Goal: Information Seeking & Learning: Learn about a topic

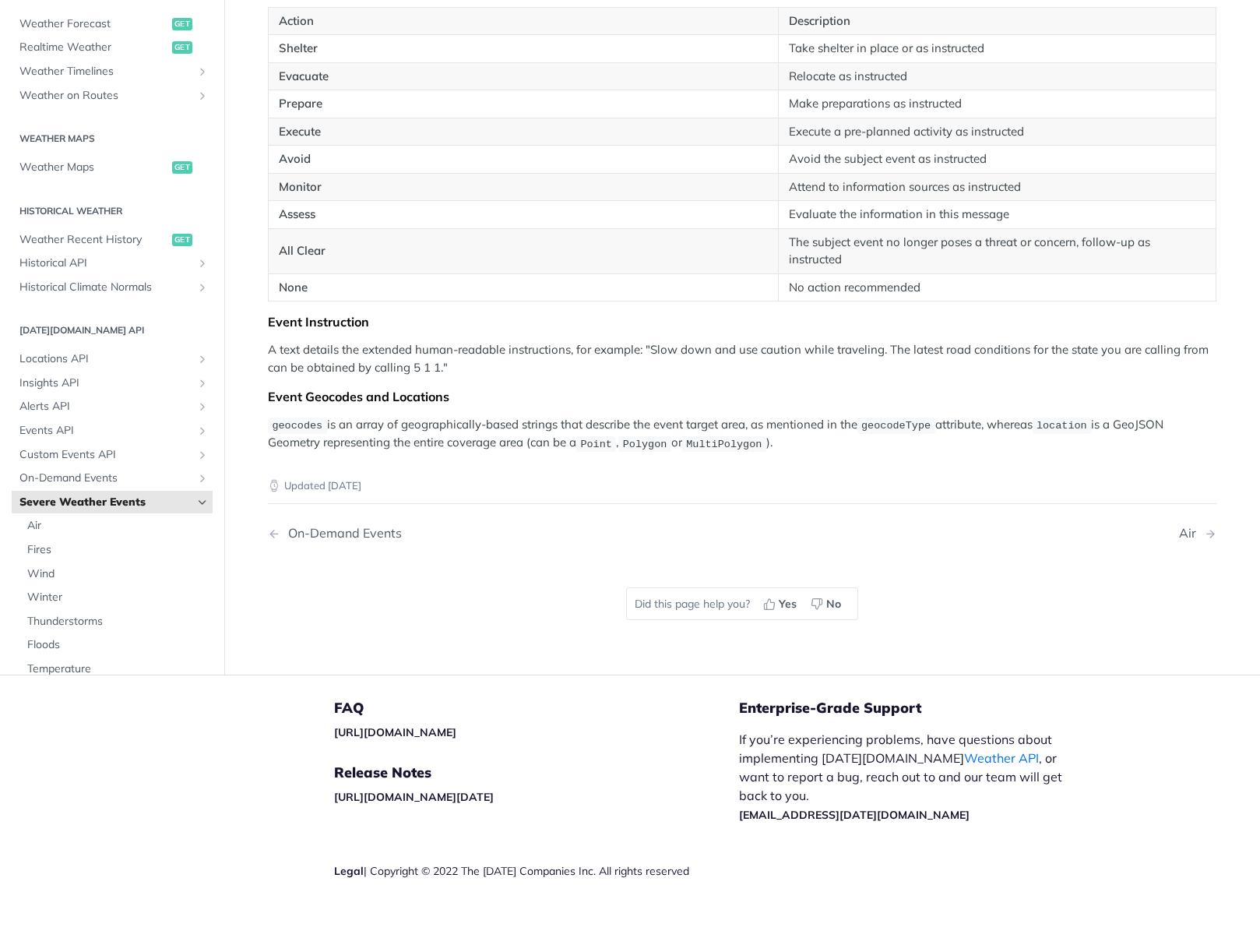
scroll to position [910, 0]
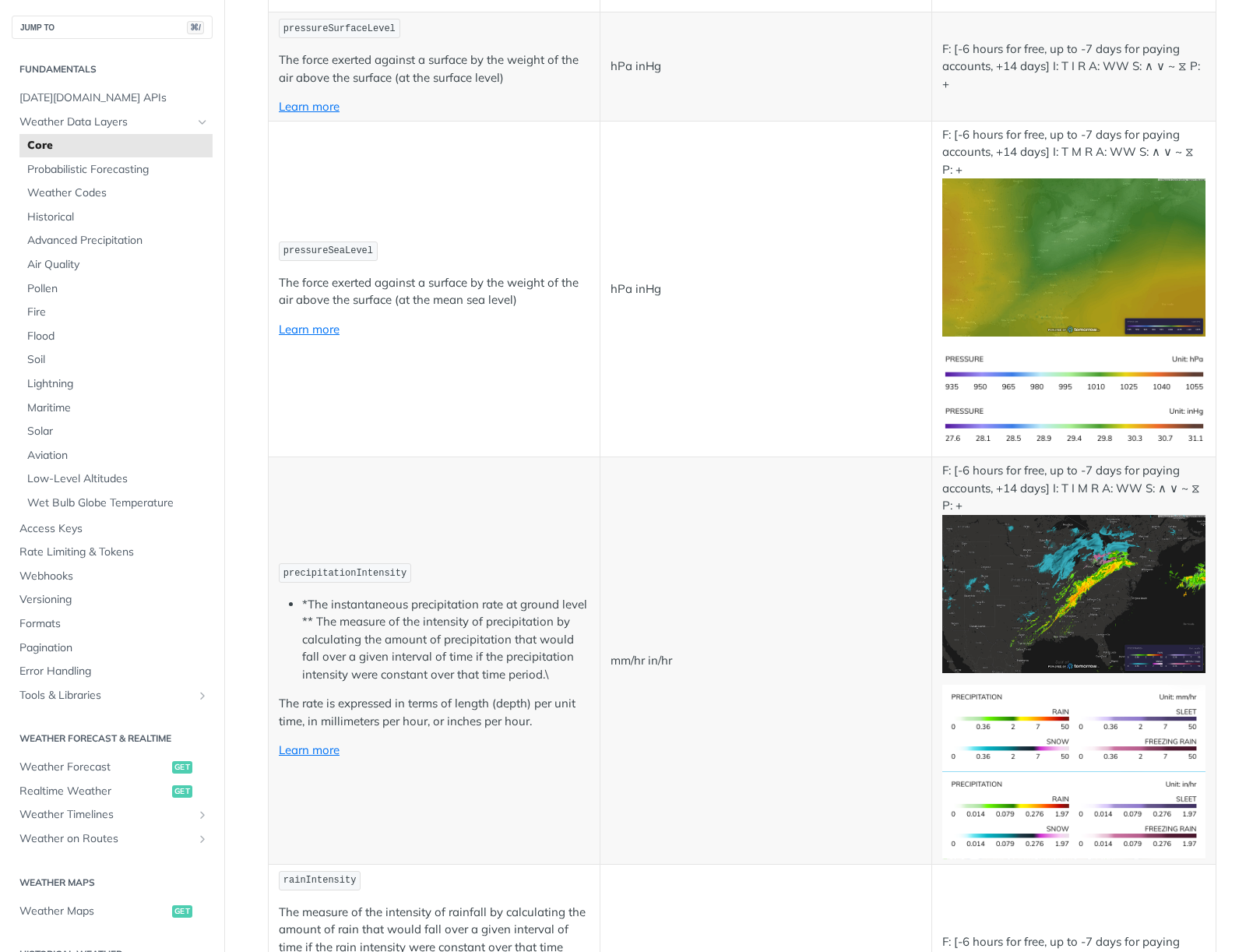
scroll to position [2366, 0]
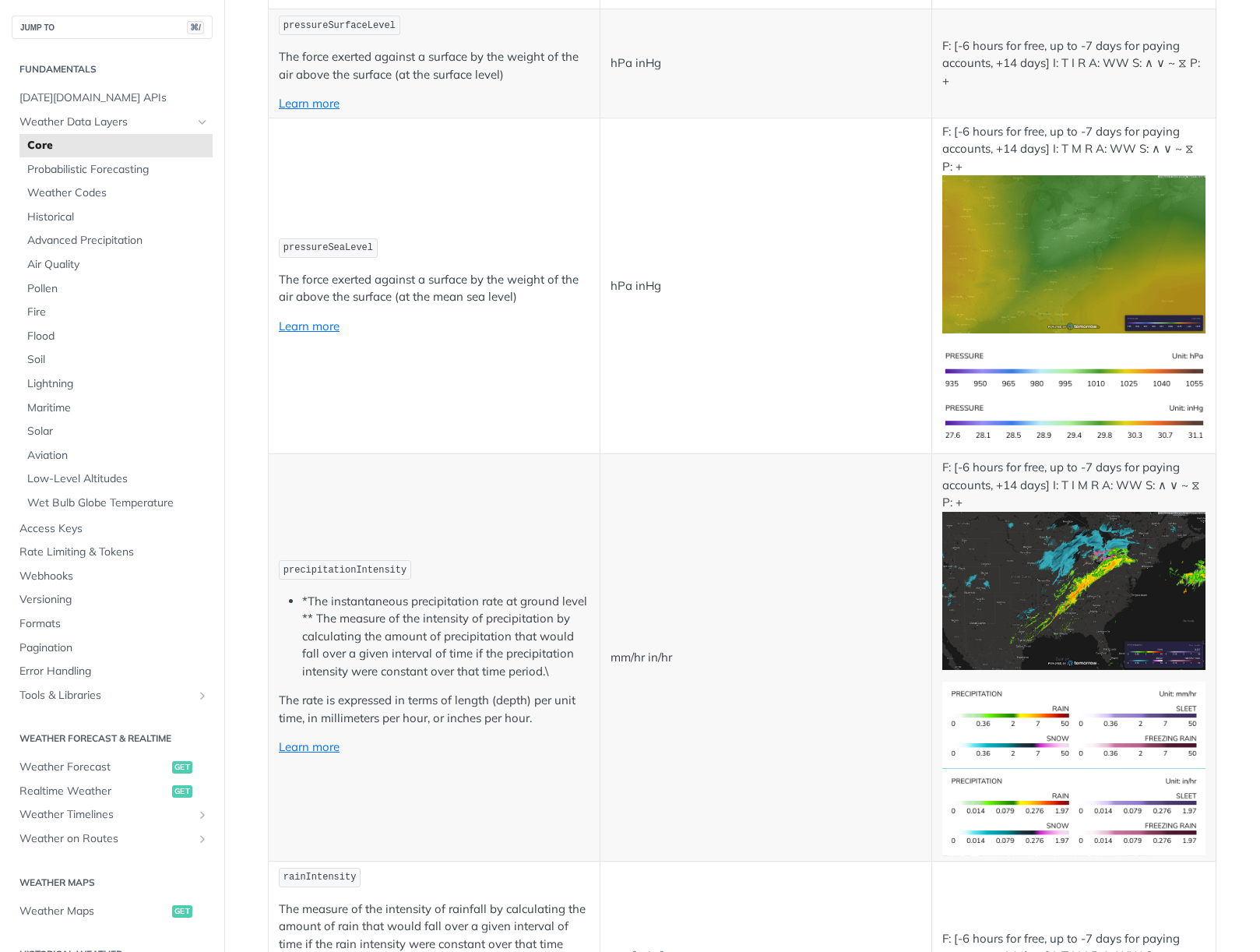
click at [1086, 598] on img "Expand image" at bounding box center [1074, 591] width 263 height 158
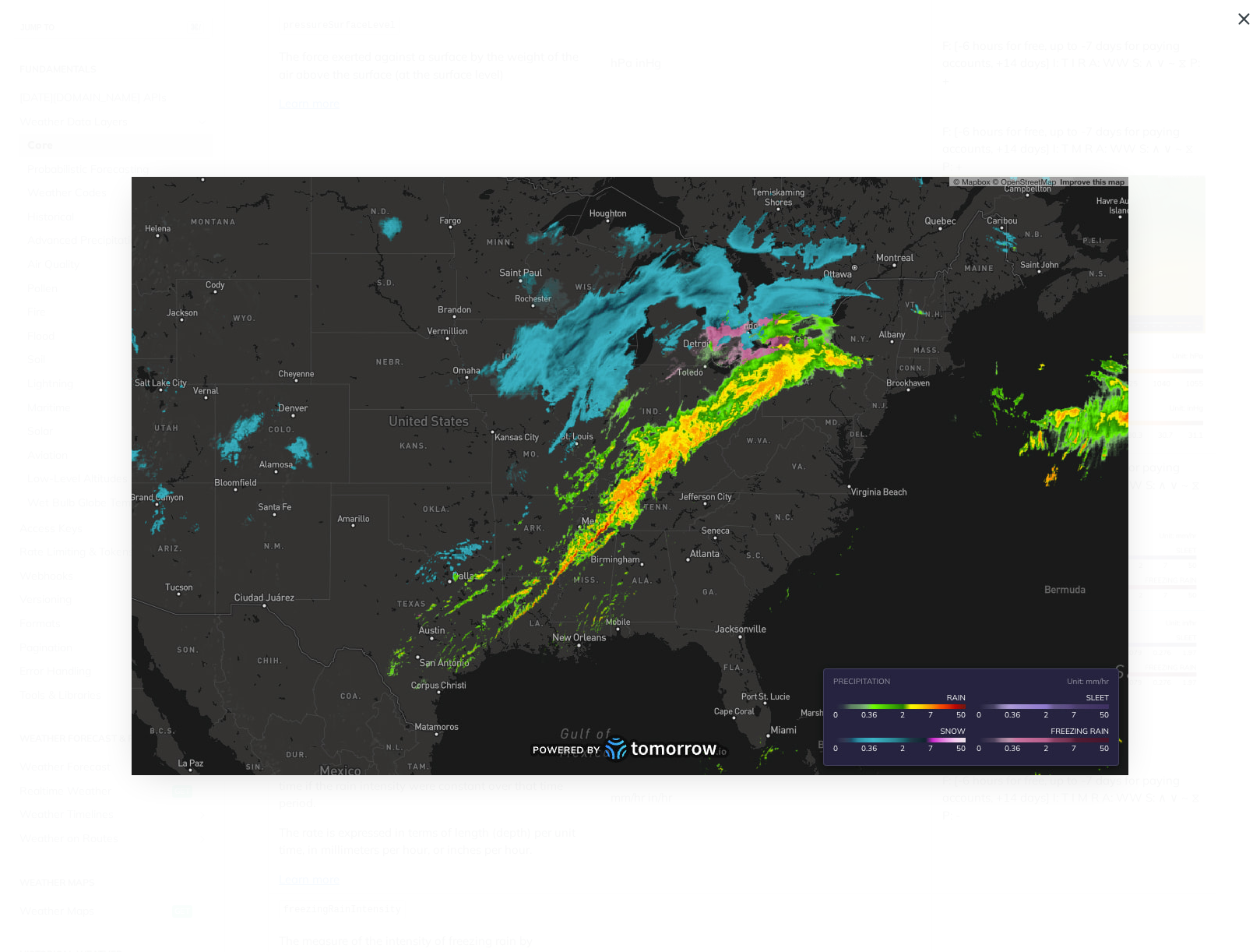
click at [842, 669] on img "Collapse image" at bounding box center [630, 476] width 997 height 598
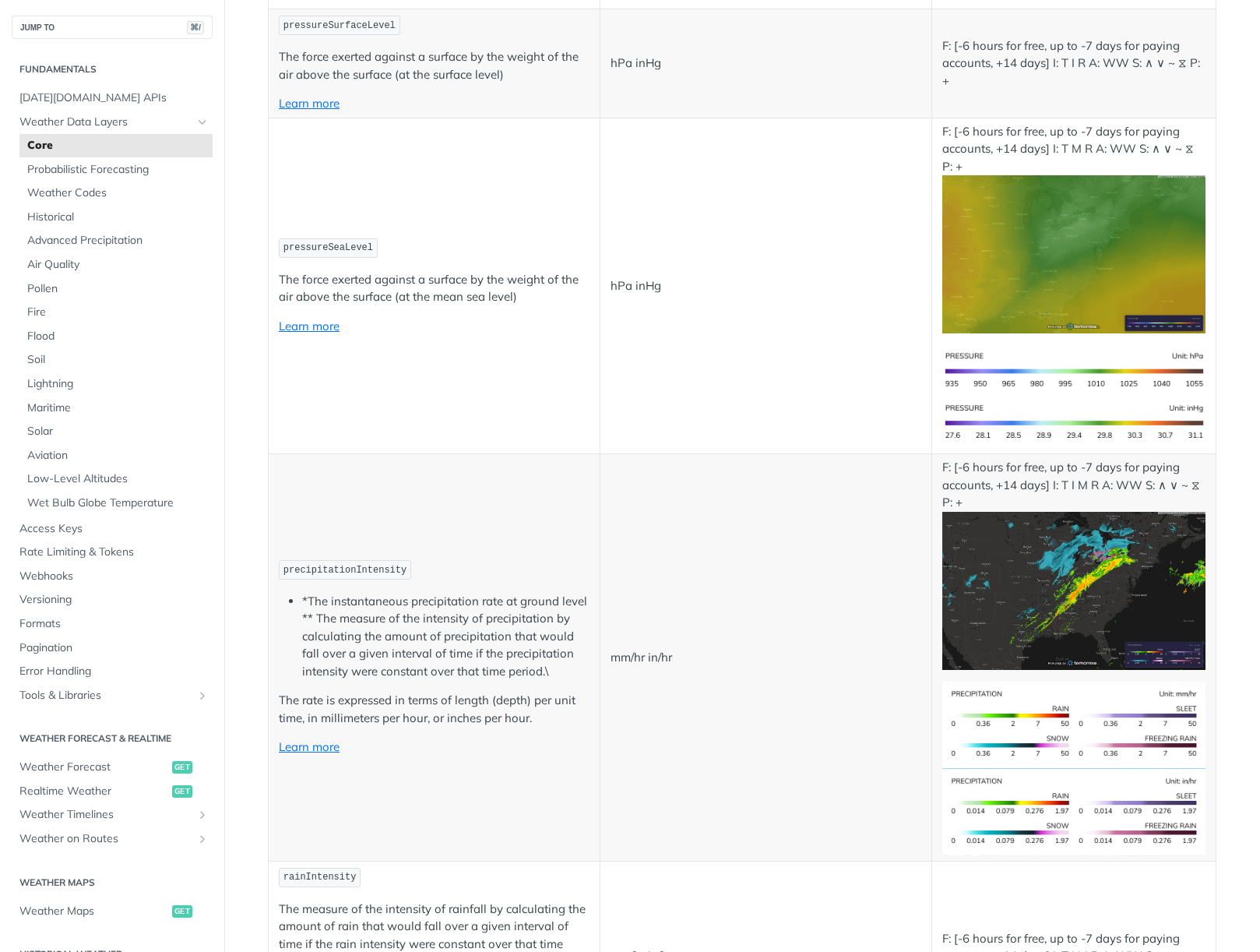
click at [1002, 634] on img "Expand image" at bounding box center [1074, 591] width 263 height 158
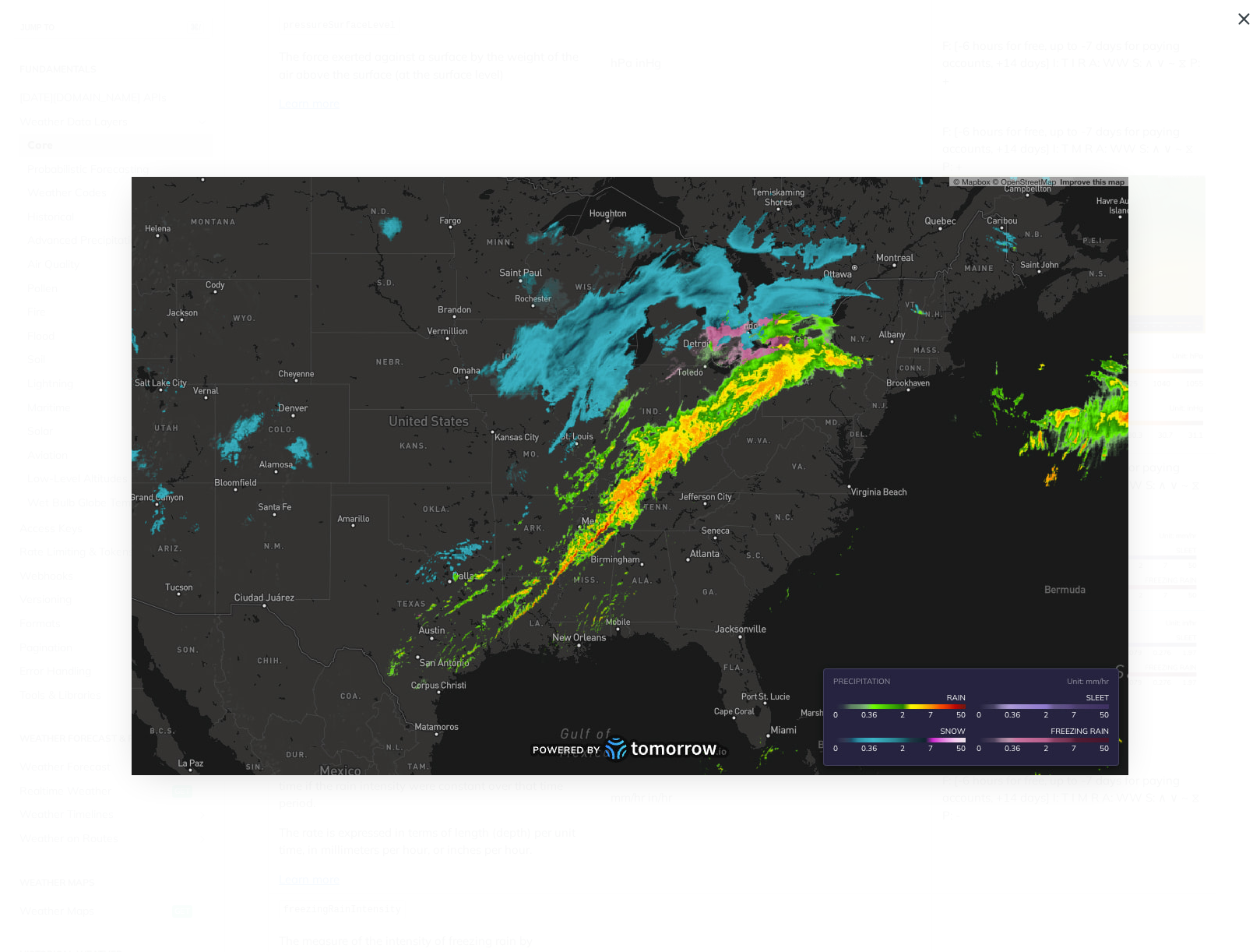
click at [1002, 634] on img "Collapse image" at bounding box center [630, 476] width 997 height 598
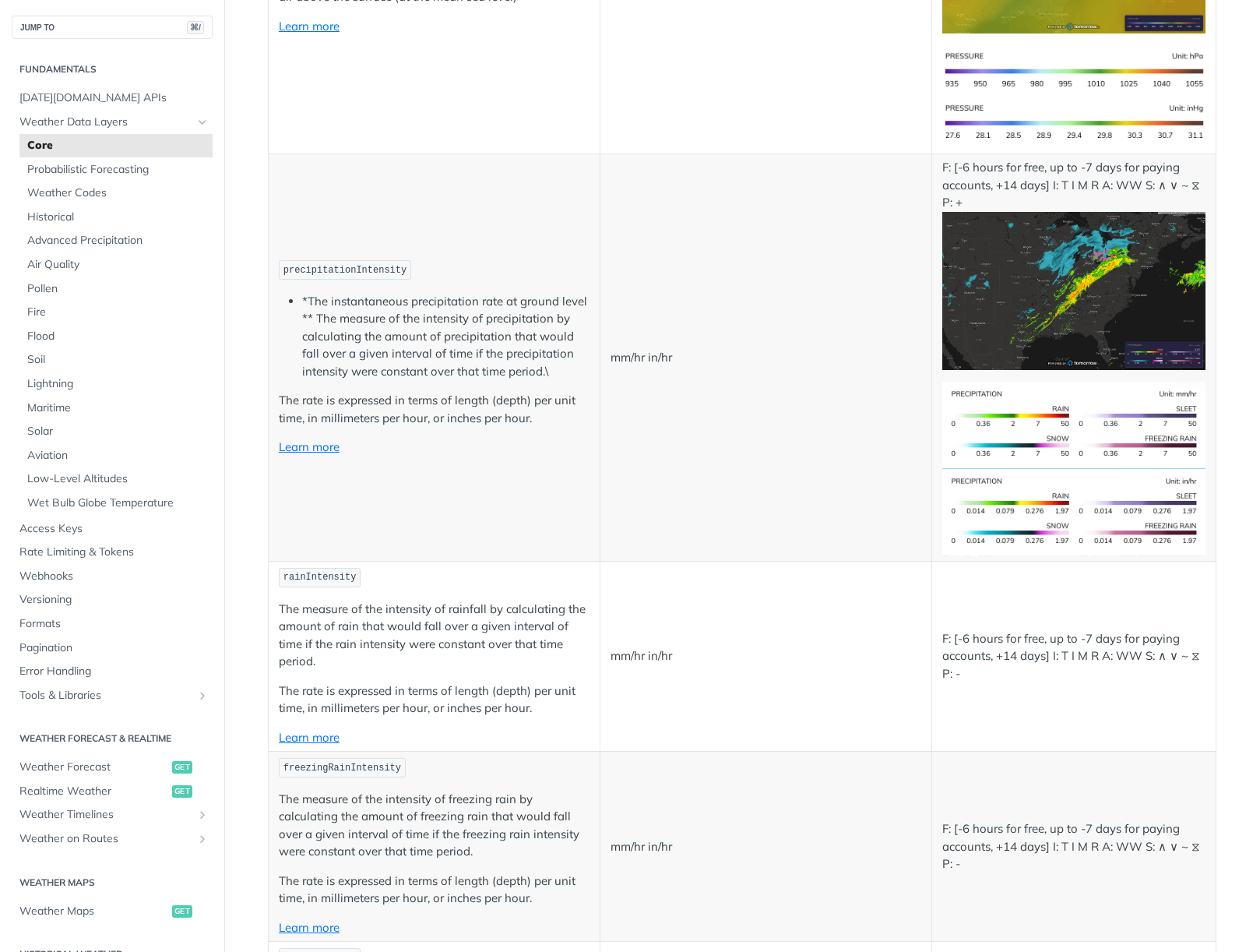
scroll to position [2690, 0]
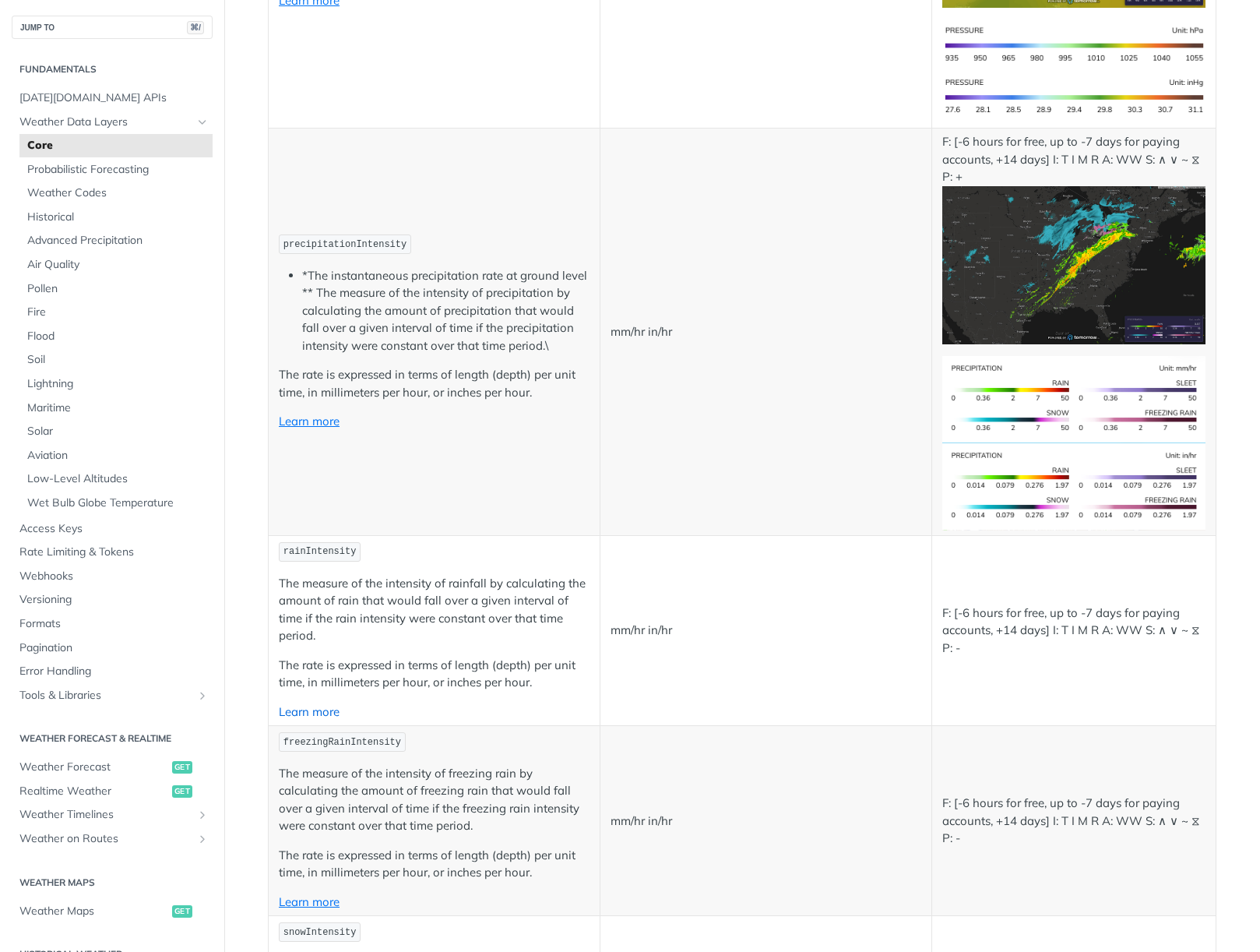
click at [299, 709] on link "Learn more" at bounding box center [310, 711] width 61 height 14
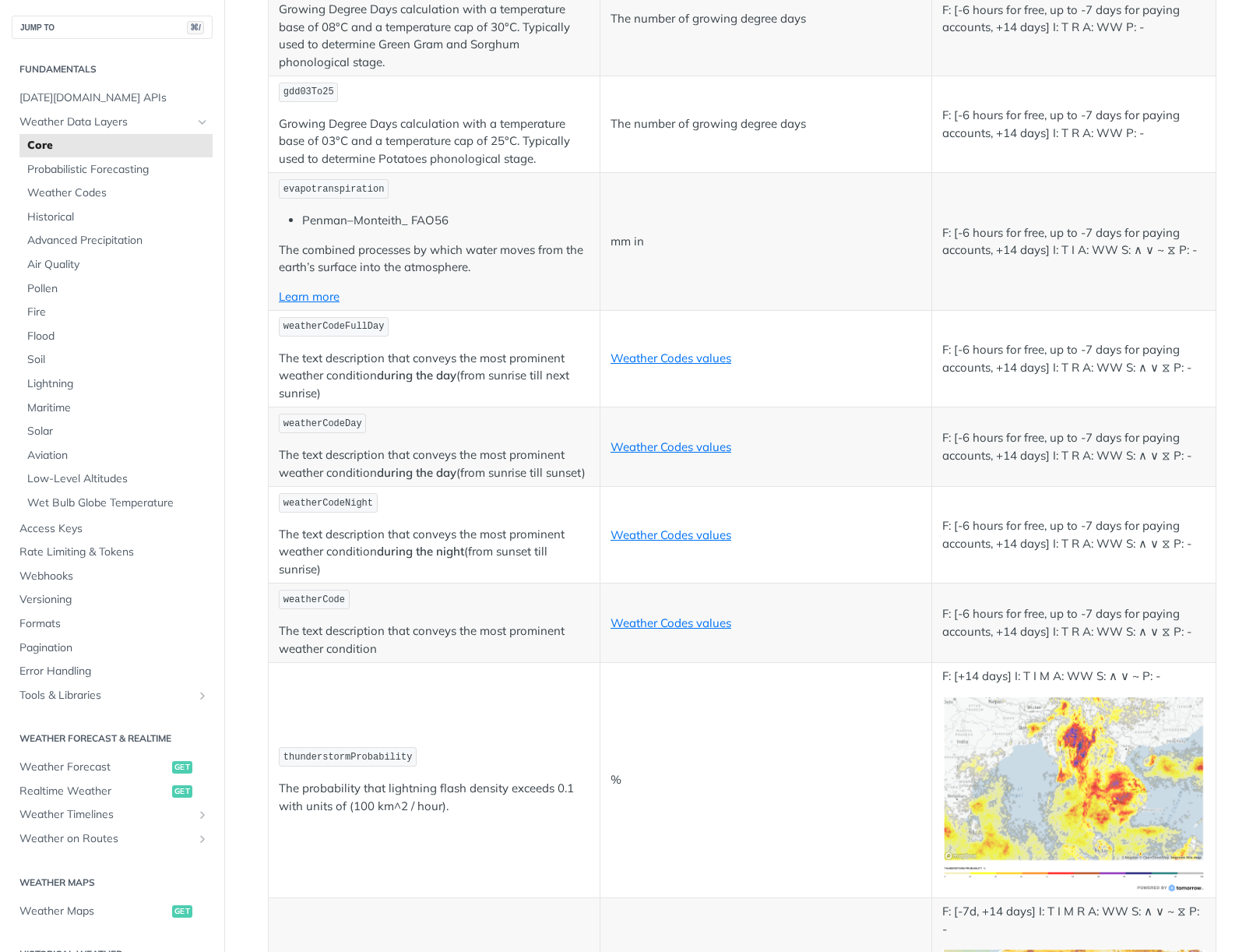
scroll to position [7527, 0]
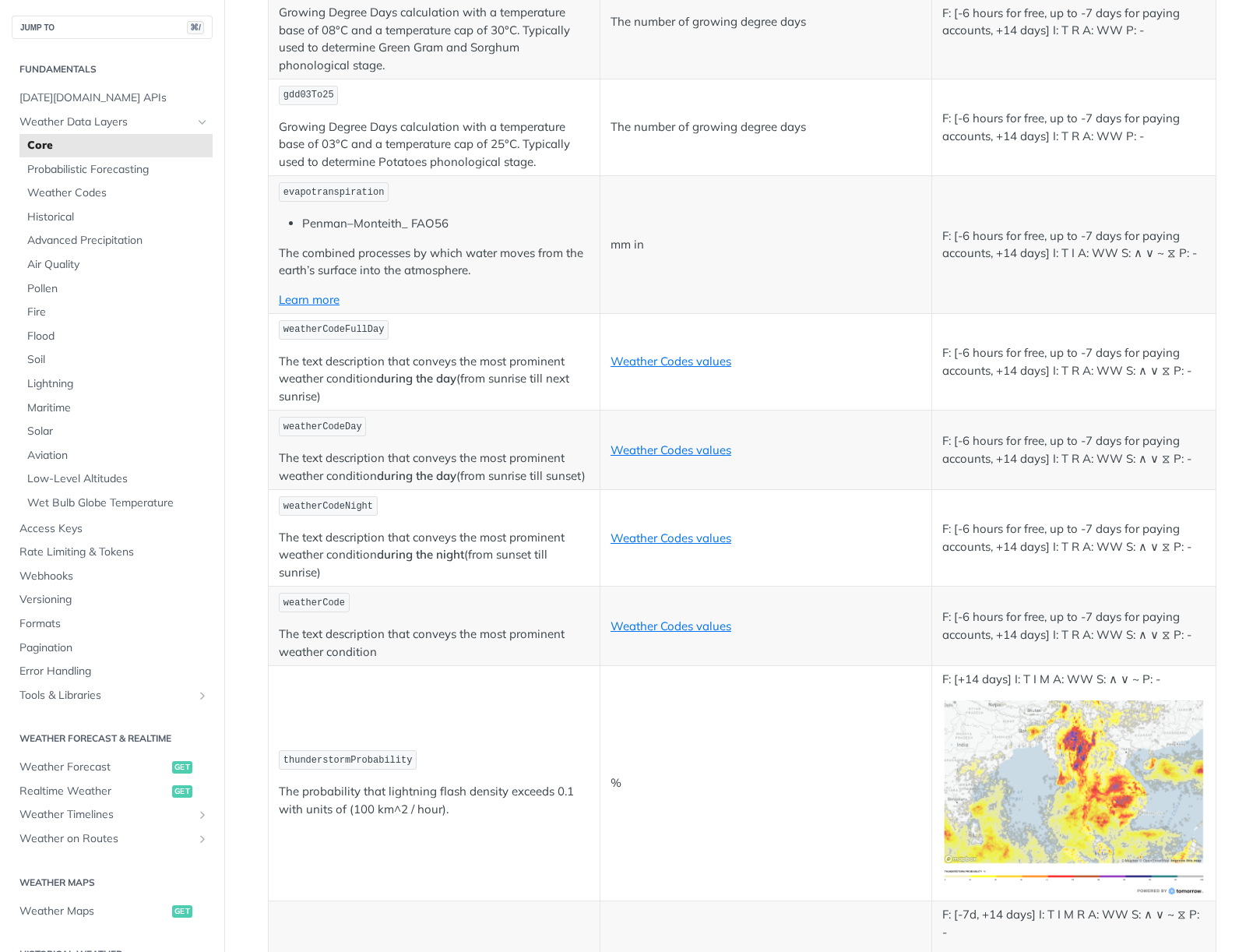
click at [981, 716] on img "Expand image" at bounding box center [1074, 798] width 263 height 196
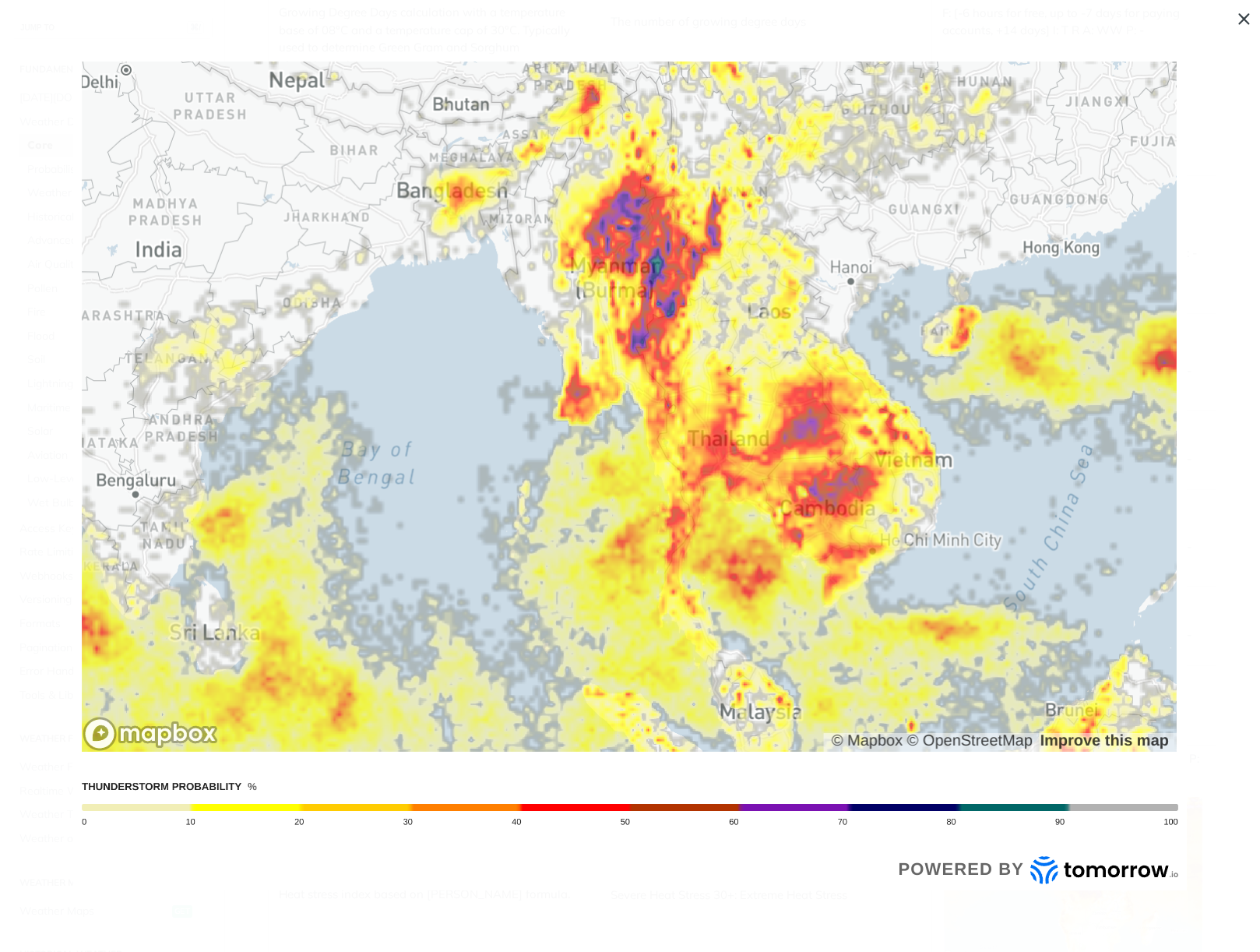
click at [765, 562] on img "Collapse image" at bounding box center [630, 476] width 1114 height 829
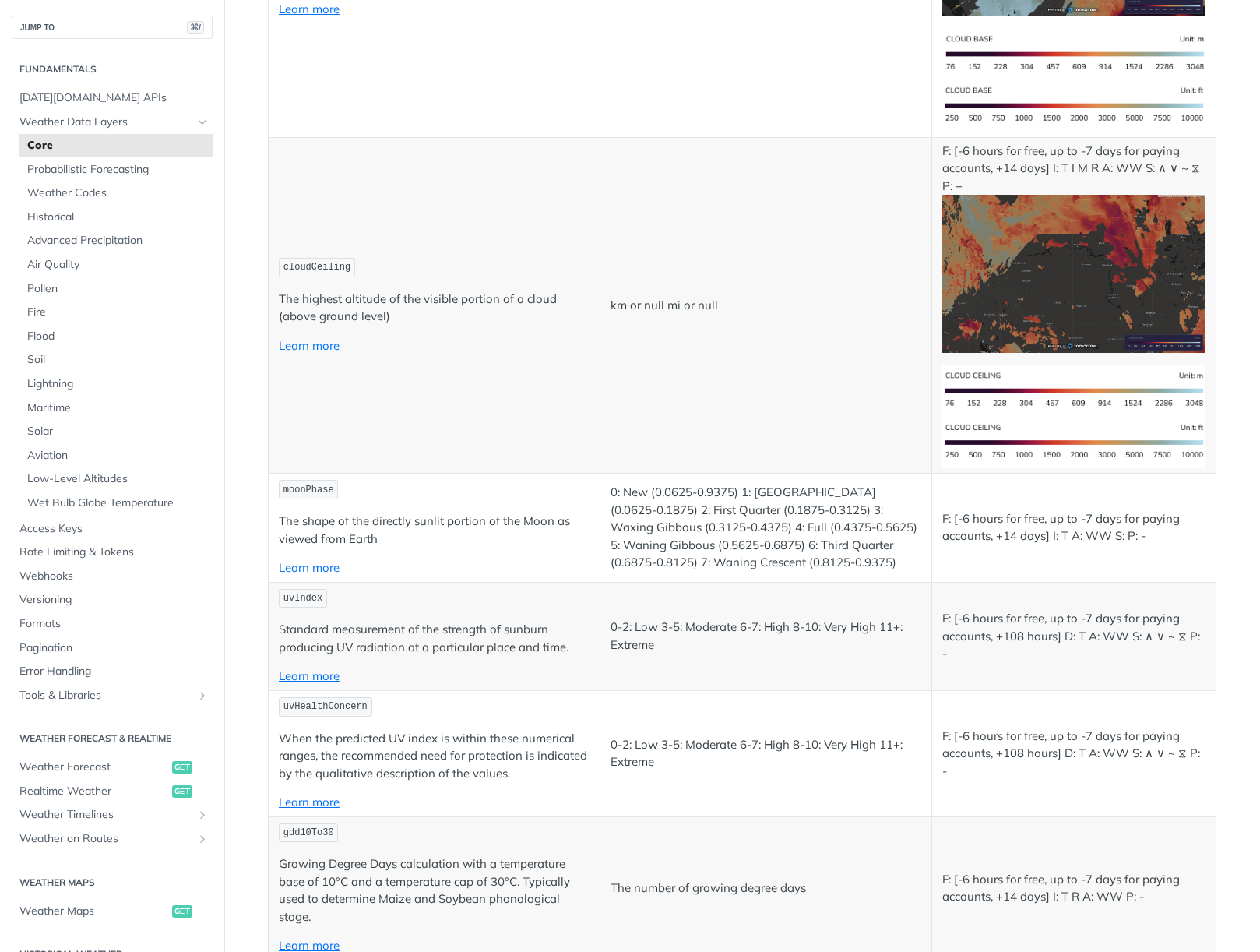
scroll to position [6345, 0]
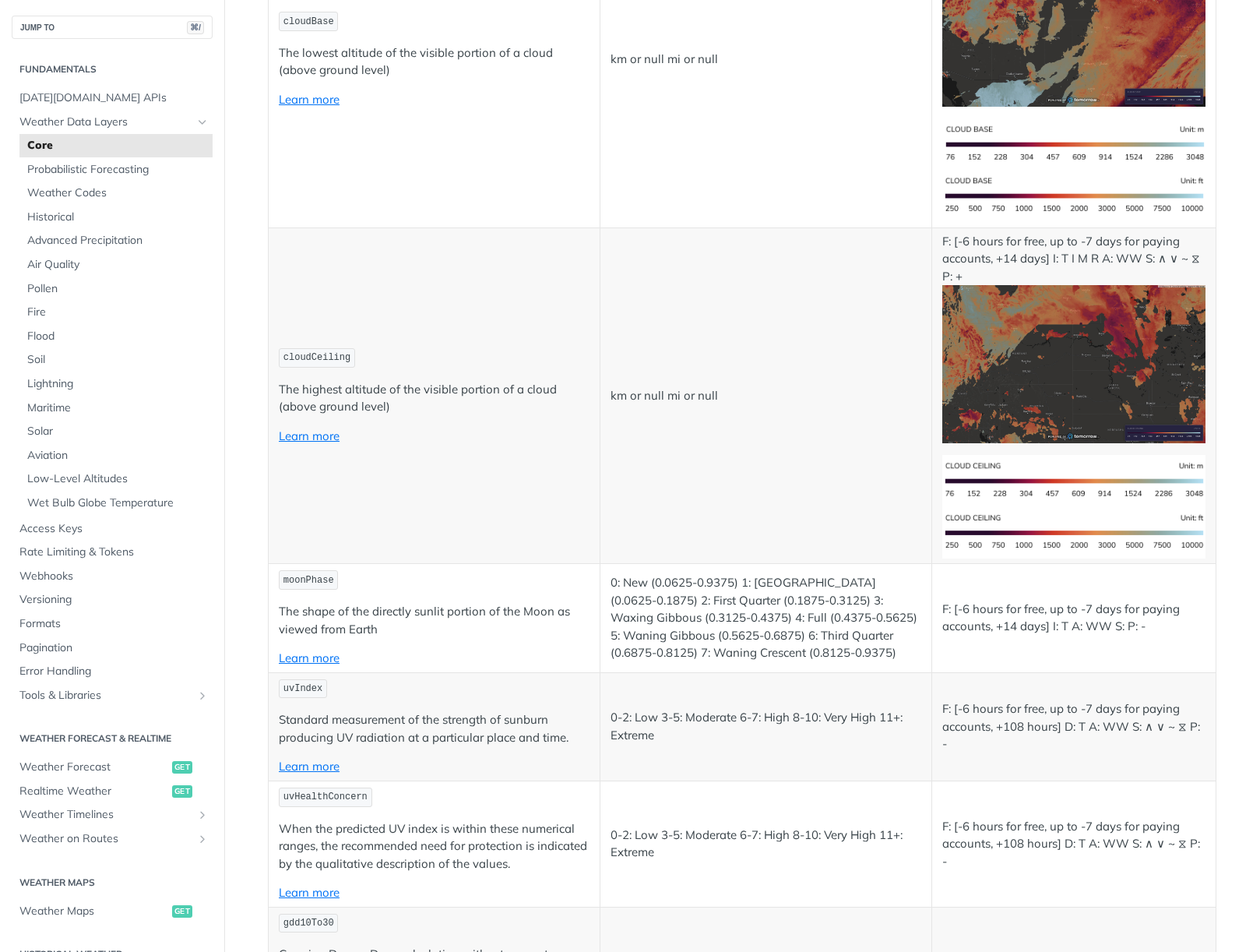
click at [1032, 378] on img "Expand image" at bounding box center [1074, 364] width 263 height 158
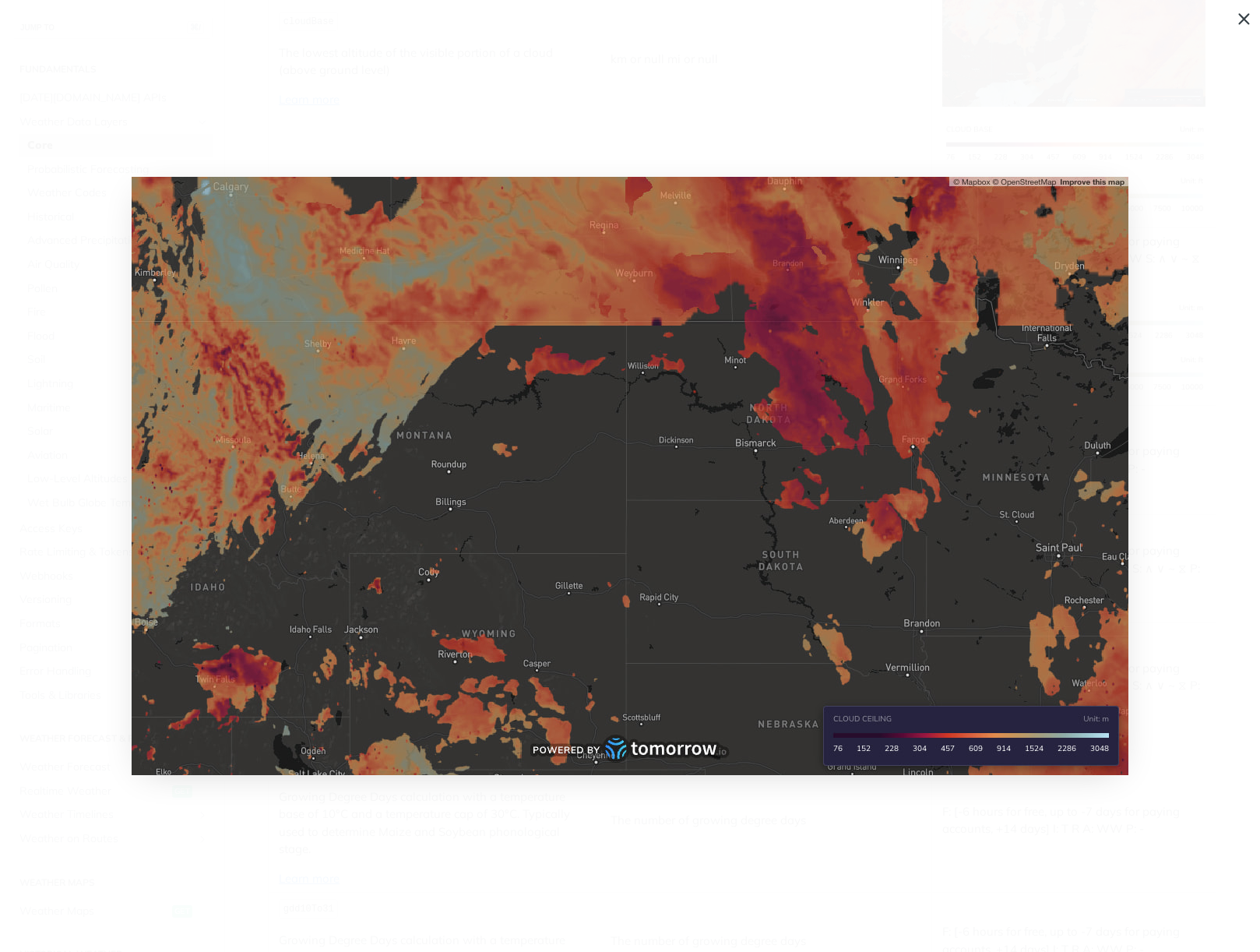
click at [856, 572] on img "Collapse image" at bounding box center [630, 476] width 997 height 598
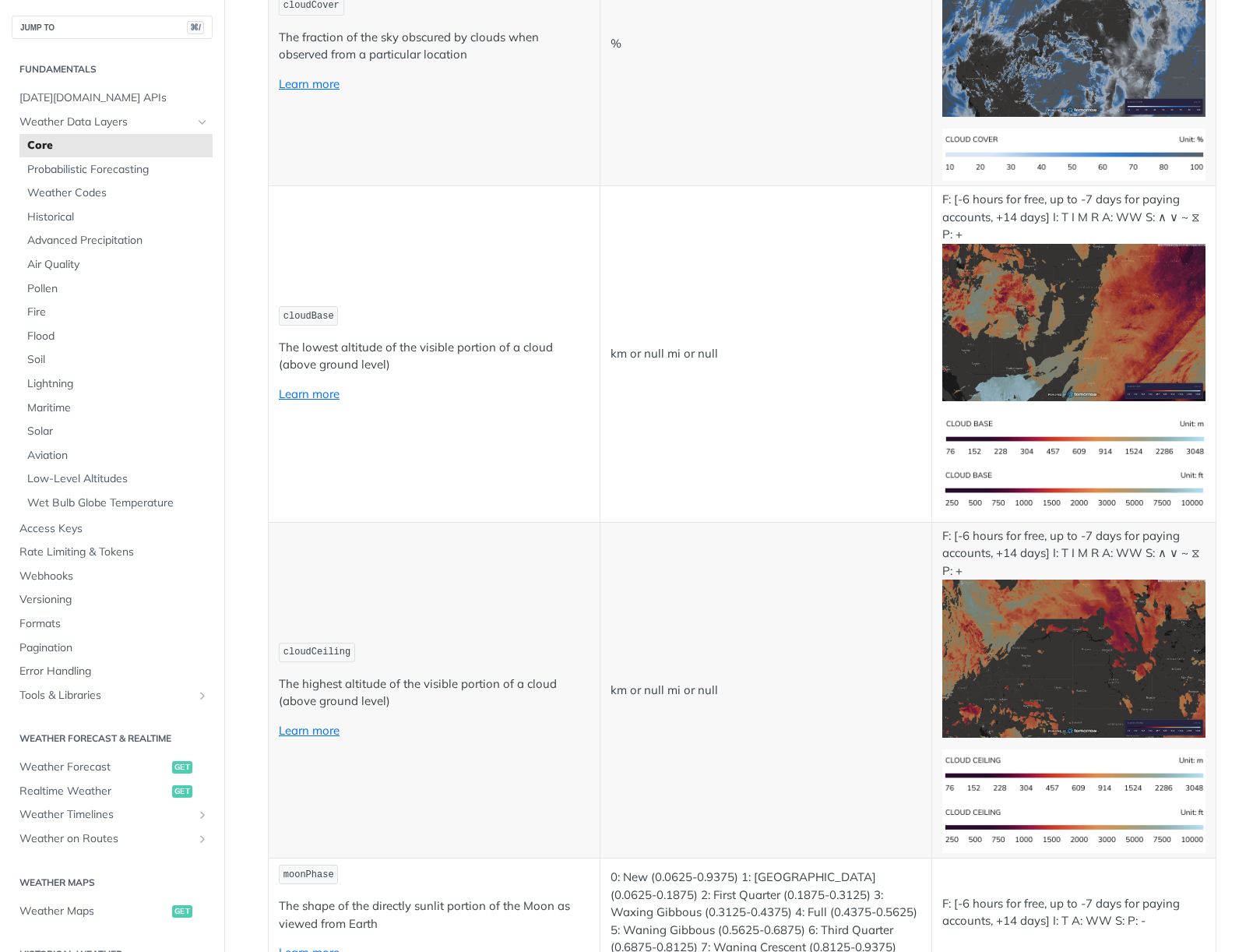
scroll to position [5763, 0]
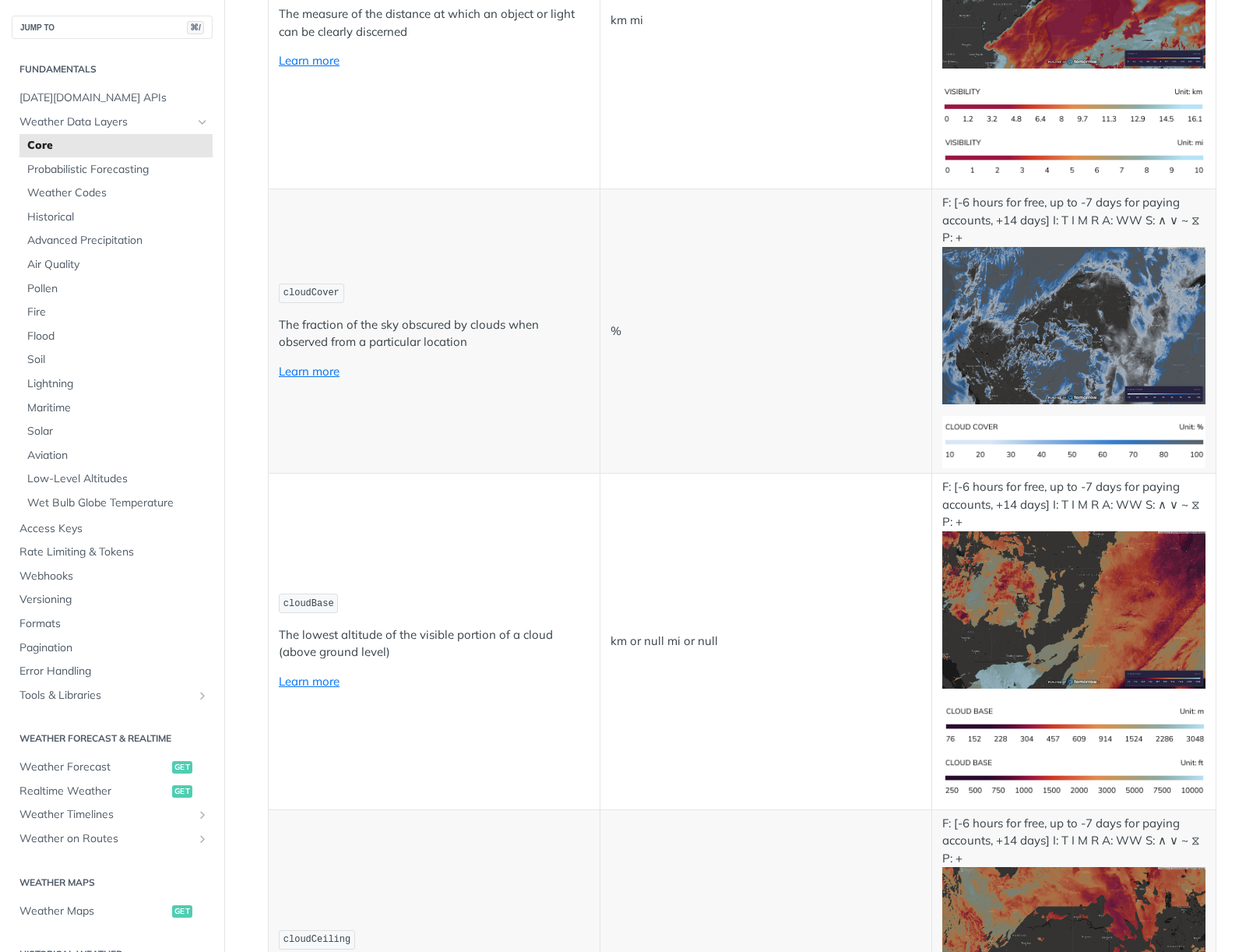
click at [1071, 317] on img "Expand image" at bounding box center [1074, 326] width 263 height 158
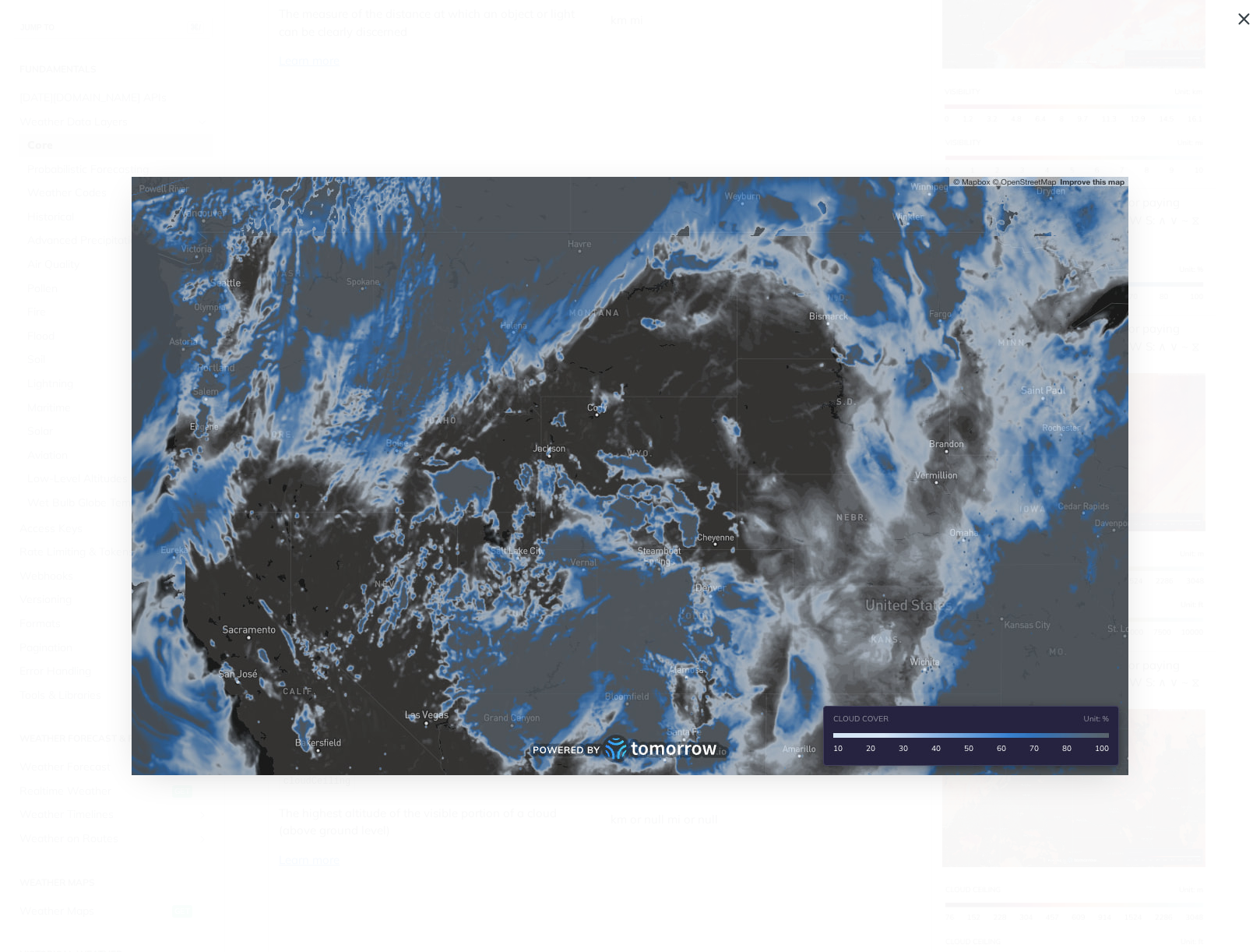
click at [766, 571] on img "Collapse image" at bounding box center [630, 476] width 997 height 598
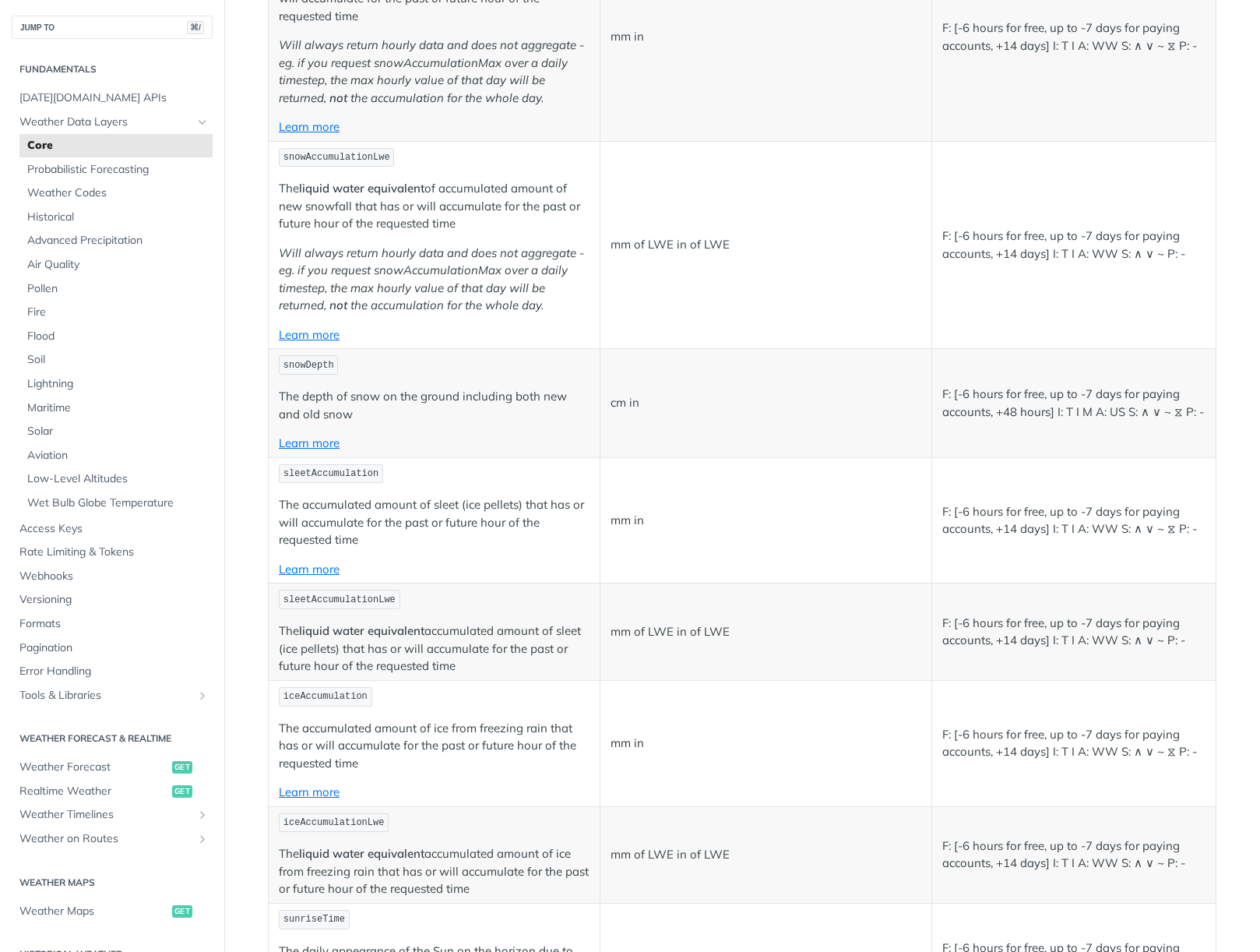
scroll to position [4493, 0]
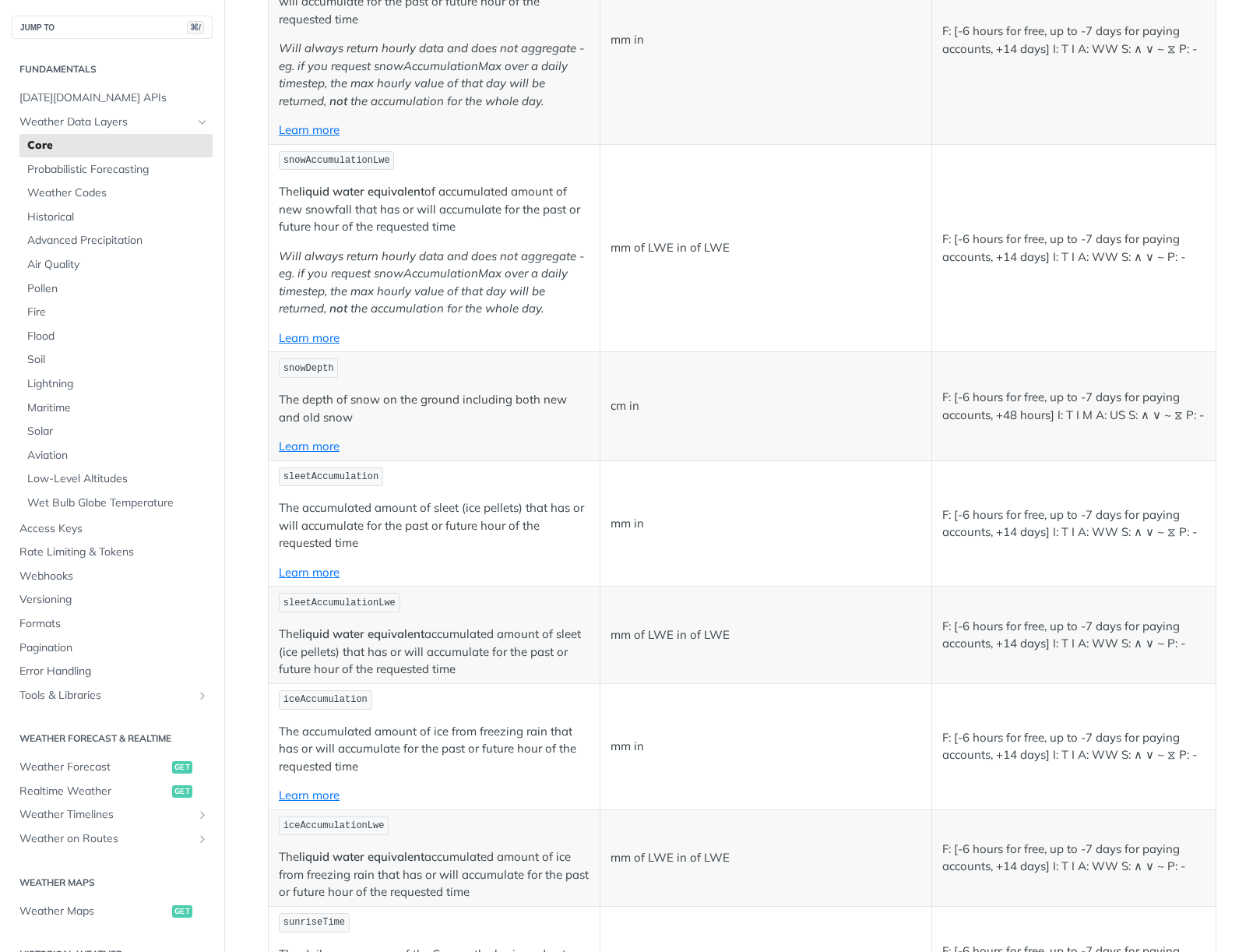
click at [304, 580] on p "Learn more" at bounding box center [434, 573] width 310 height 18
click at [309, 567] on link "Learn more" at bounding box center [310, 572] width 61 height 14
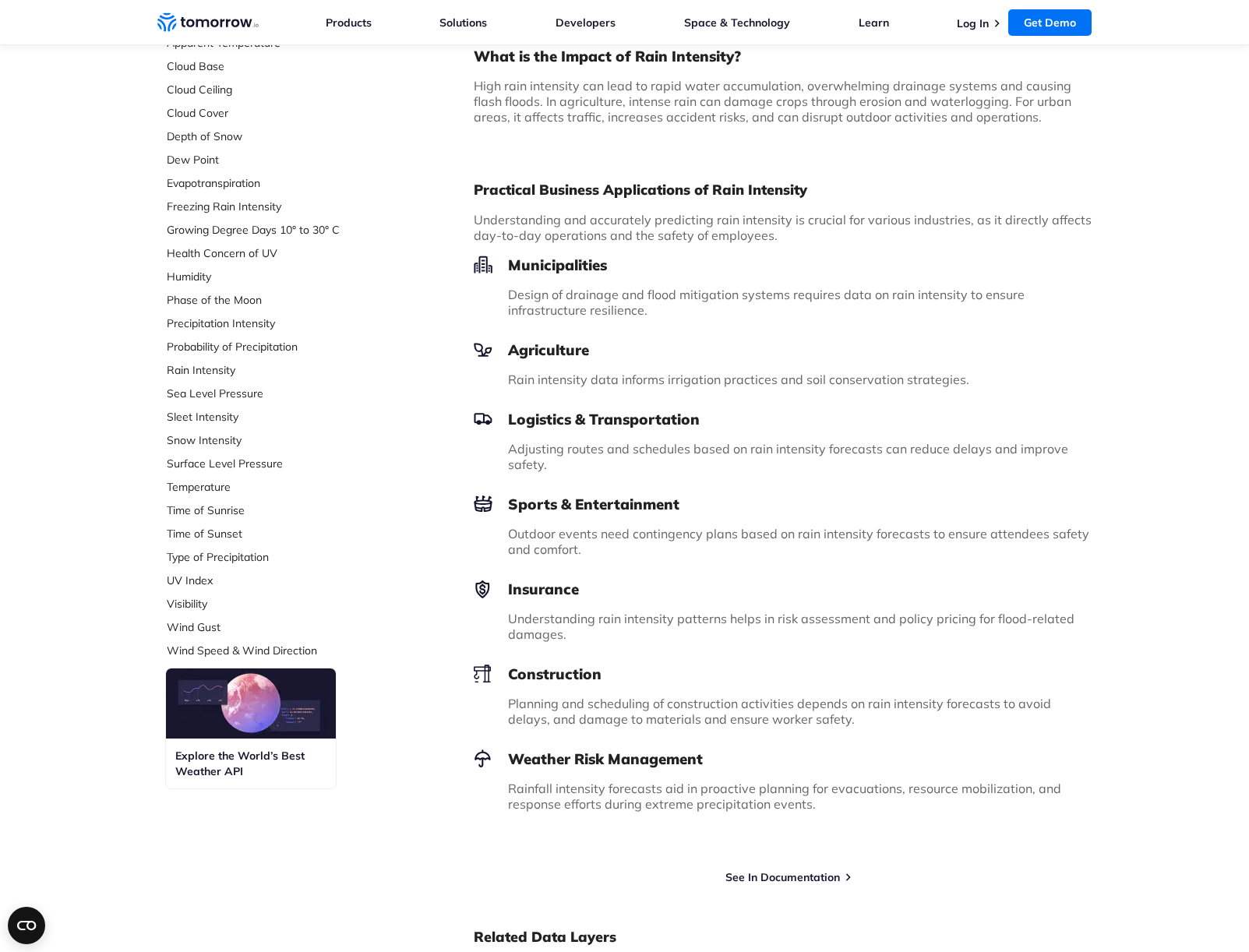
scroll to position [825, 0]
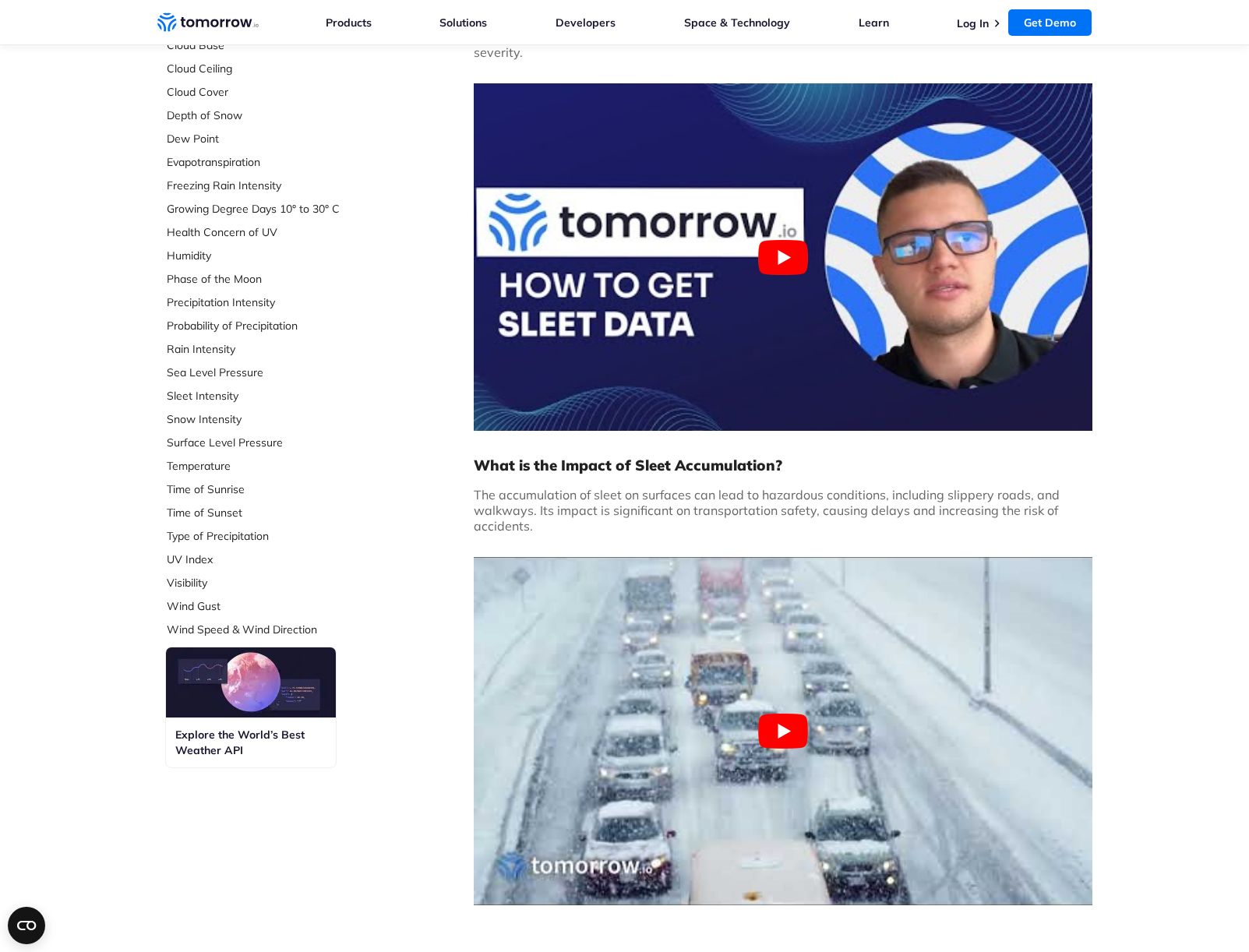
scroll to position [275, 0]
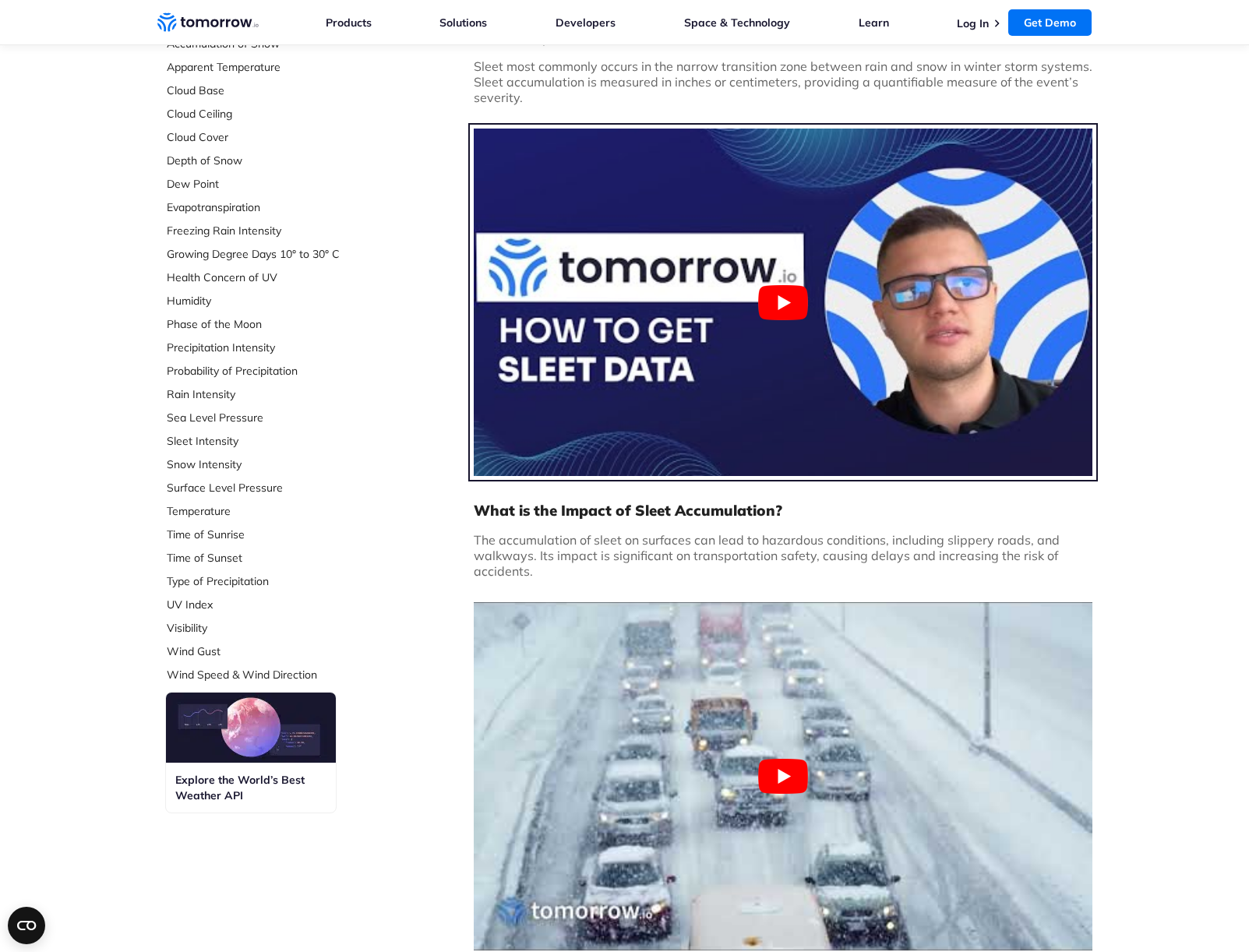
click at [663, 403] on button "Play Youtube video" at bounding box center [783, 302] width 618 height 347
